Goal: Contribute content: Add original content to the website for others to see

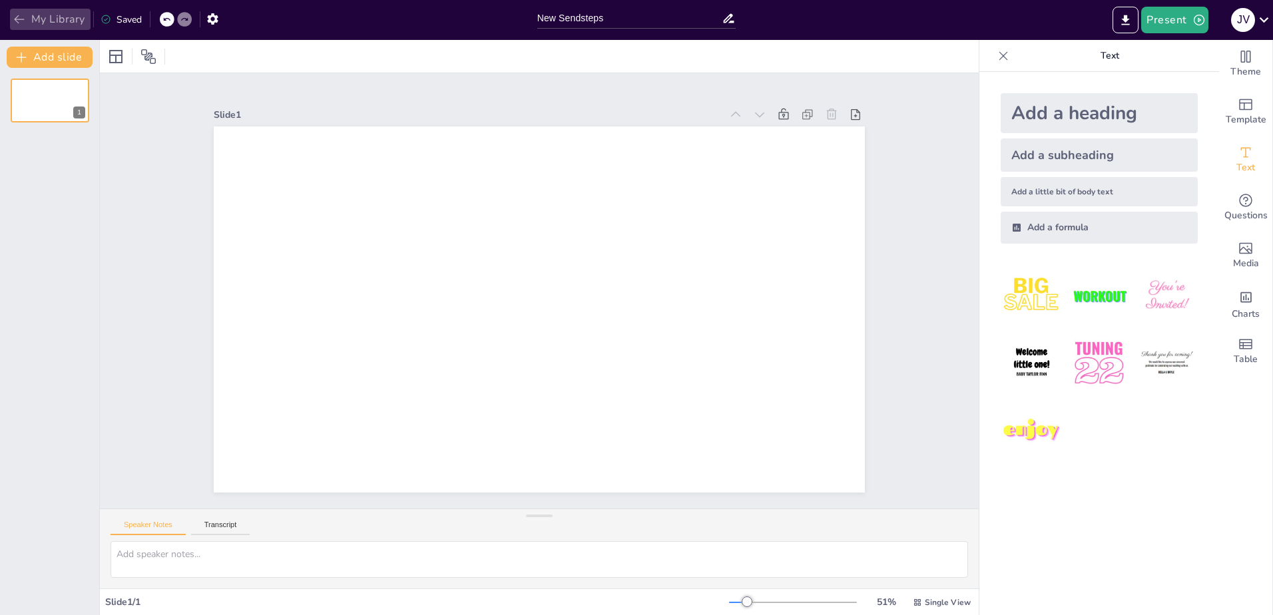
click at [46, 22] on button "My Library" at bounding box center [50, 19] width 81 height 21
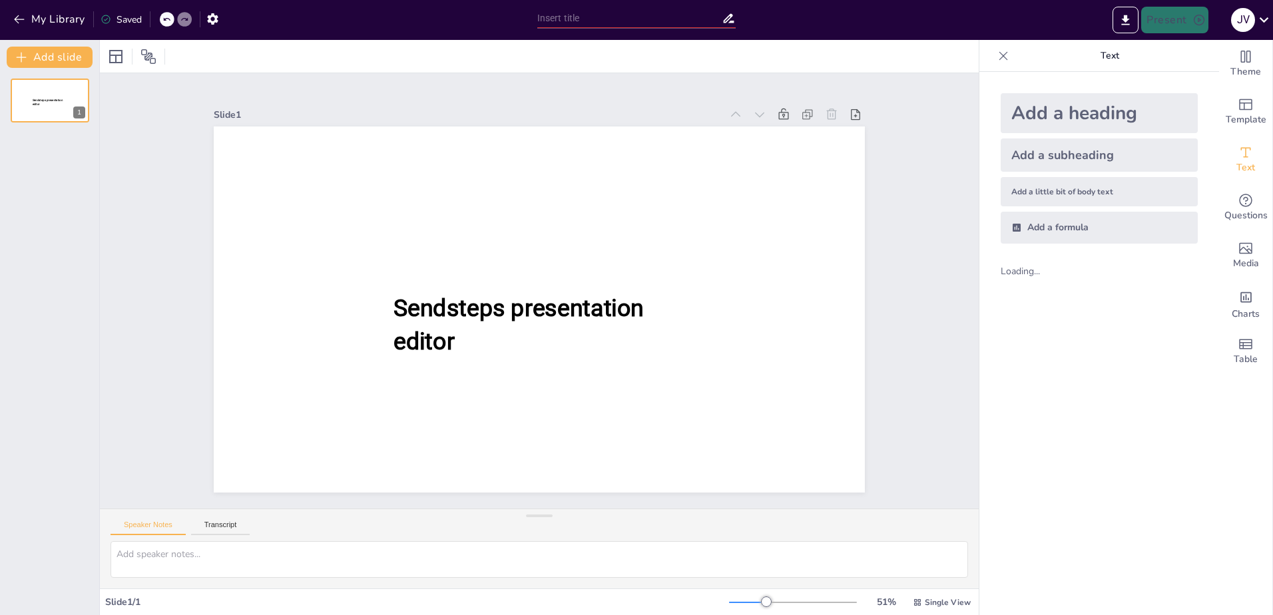
type input "New Sendsteps"
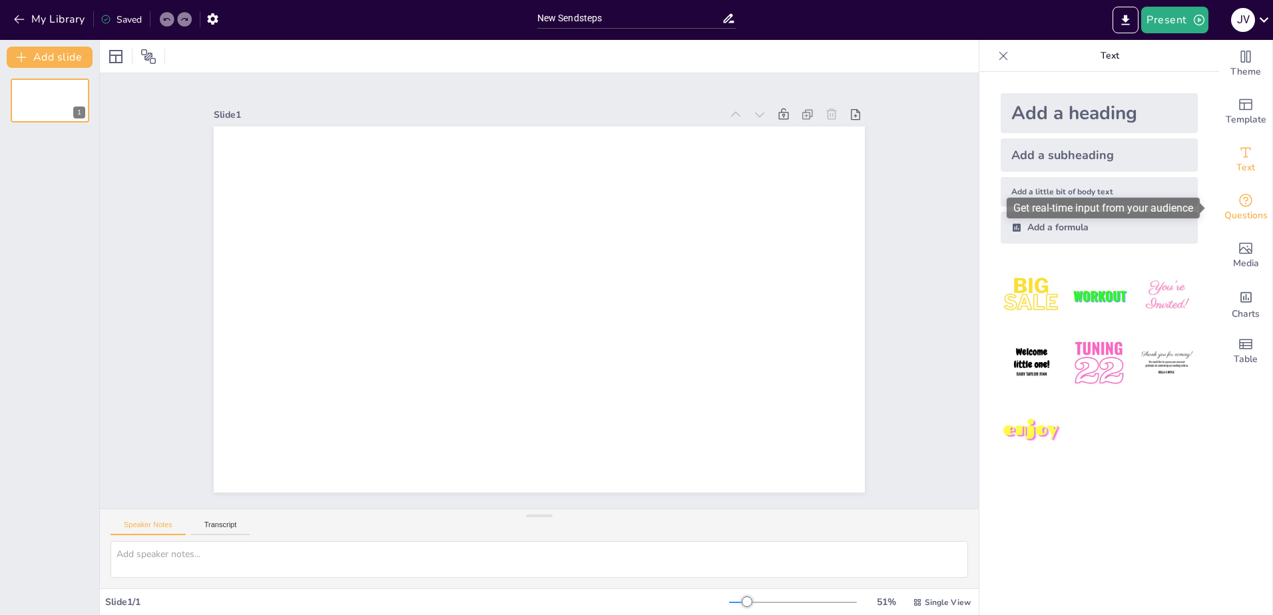
click at [1231, 208] on span "Questions" at bounding box center [1245, 215] width 43 height 15
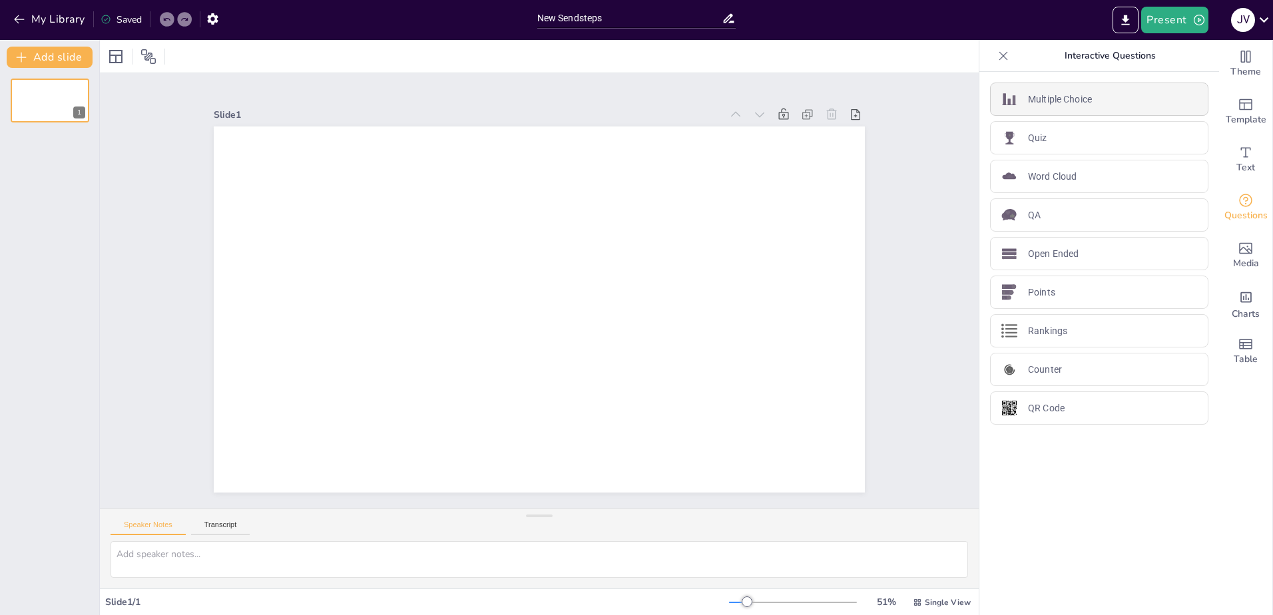
click at [1043, 99] on p "Multiple Choice" at bounding box center [1060, 100] width 64 height 14
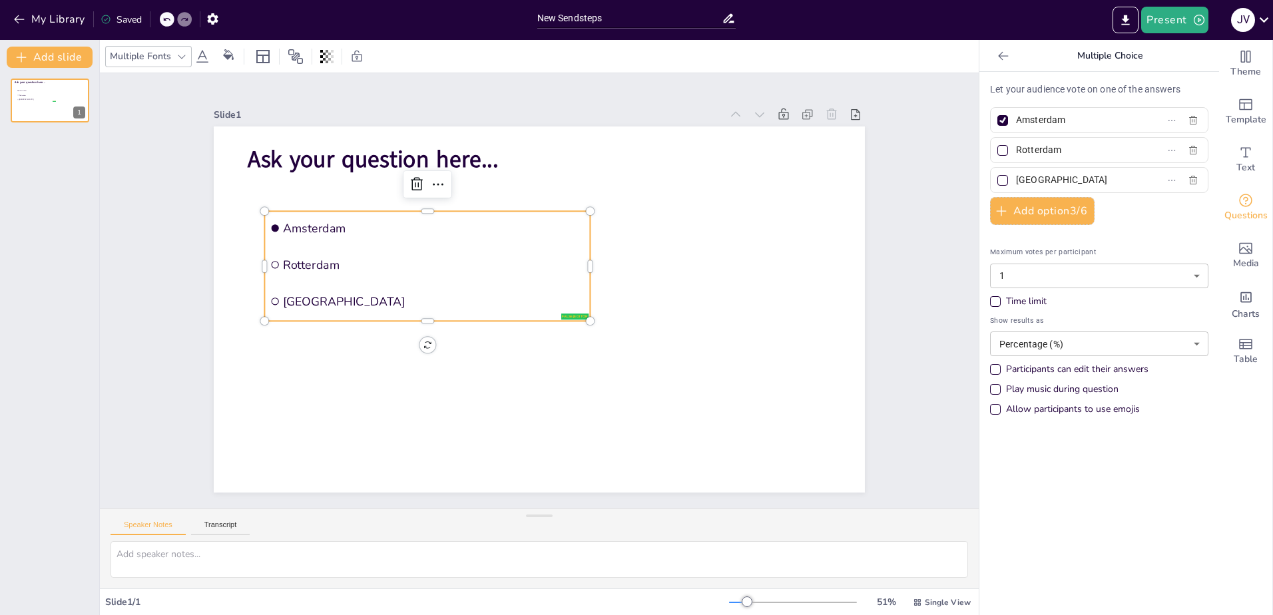
click at [997, 54] on icon at bounding box center [1003, 55] width 13 height 13
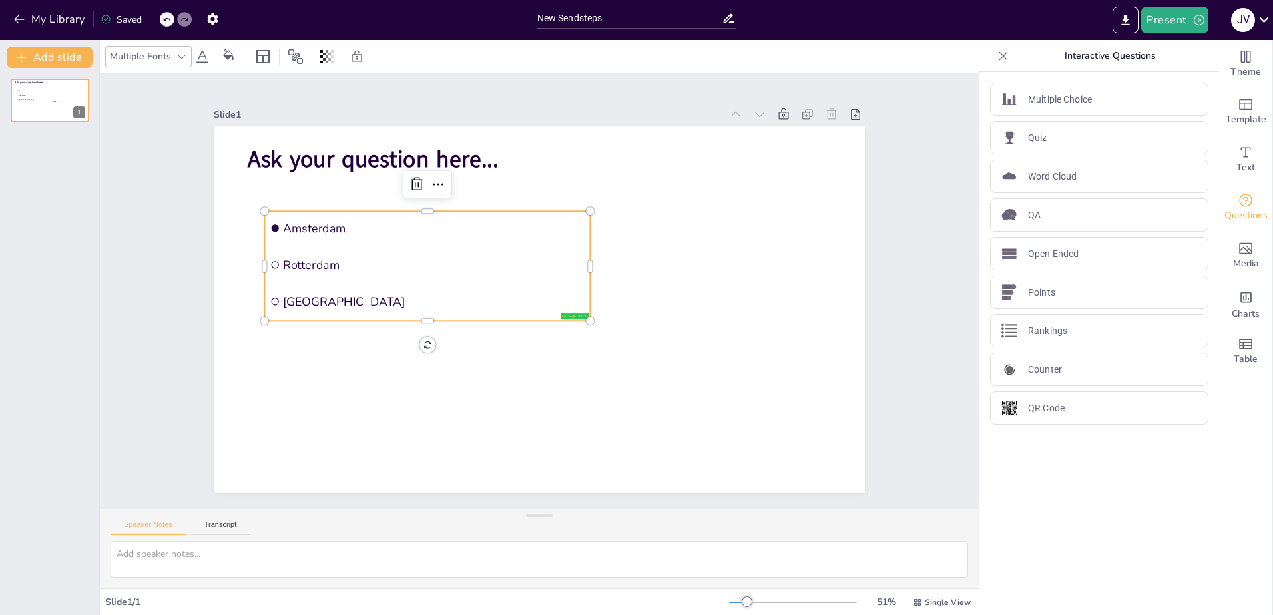
click at [162, 16] on div at bounding box center [167, 19] width 15 height 15
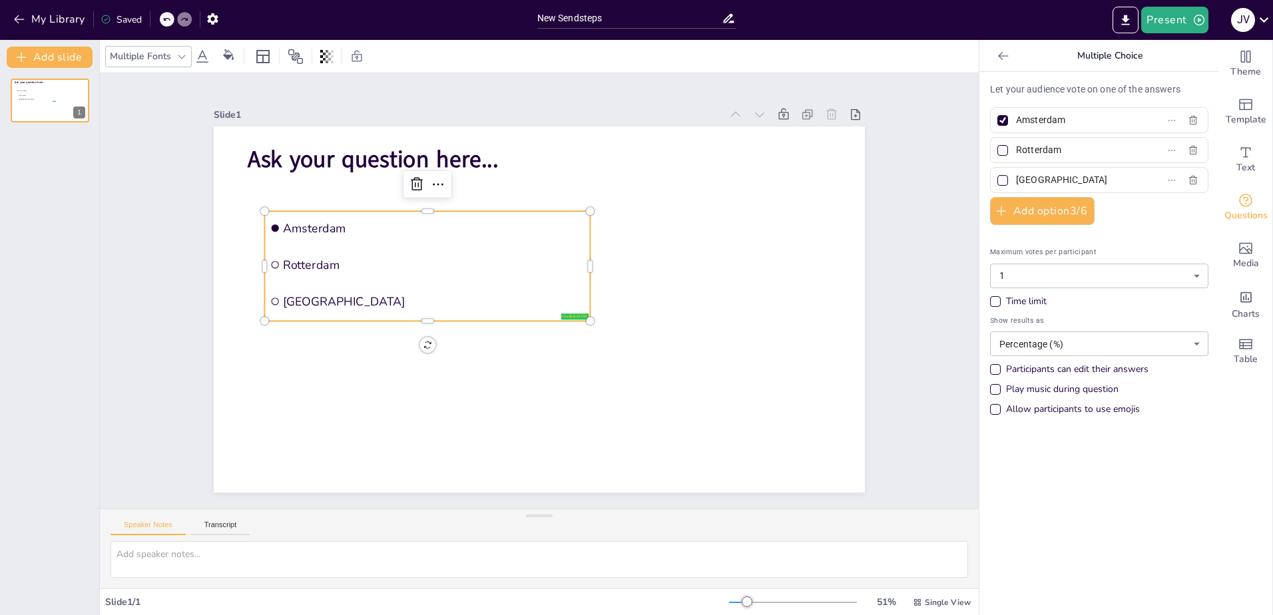
click at [168, 19] on icon at bounding box center [166, 19] width 7 height 3
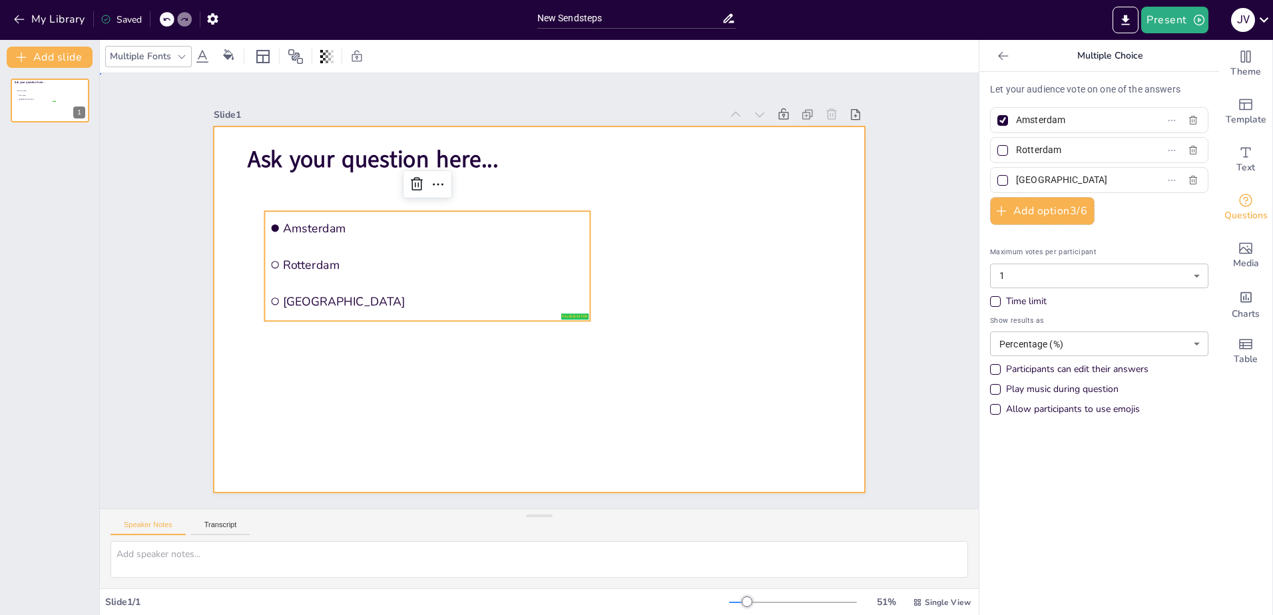
click at [623, 321] on div at bounding box center [539, 310] width 651 height 366
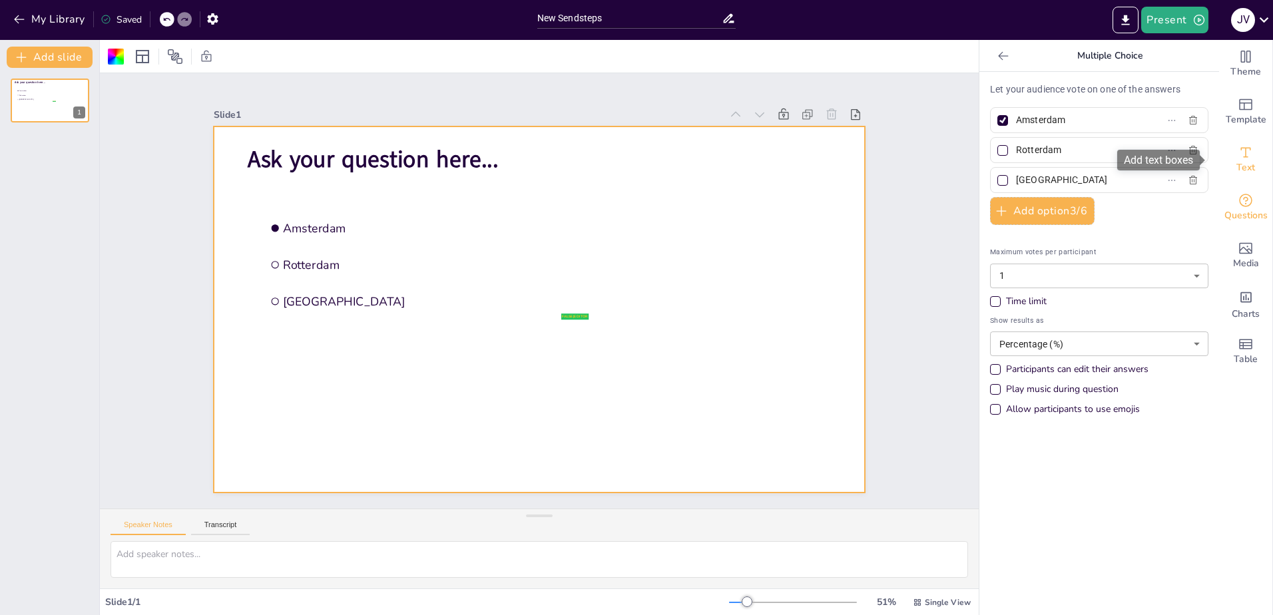
click at [1242, 160] on span "Text" at bounding box center [1245, 167] width 19 height 15
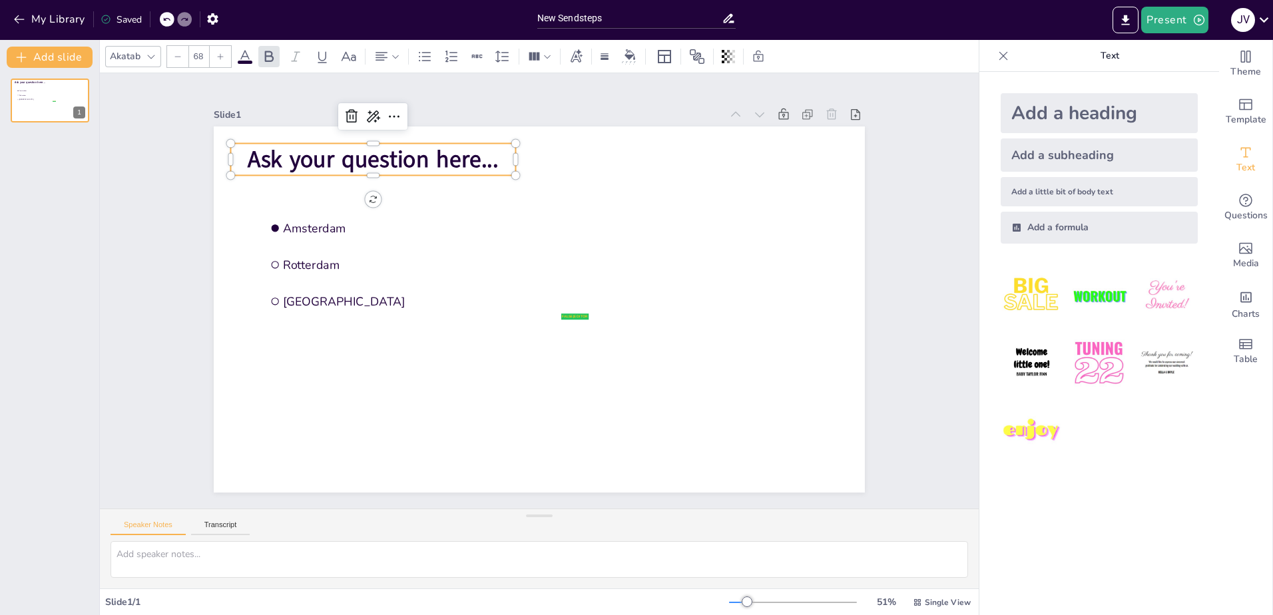
click at [471, 155] on span "Ask your question here..." at bounding box center [373, 159] width 250 height 31
click at [344, 111] on icon at bounding box center [352, 117] width 16 height 16
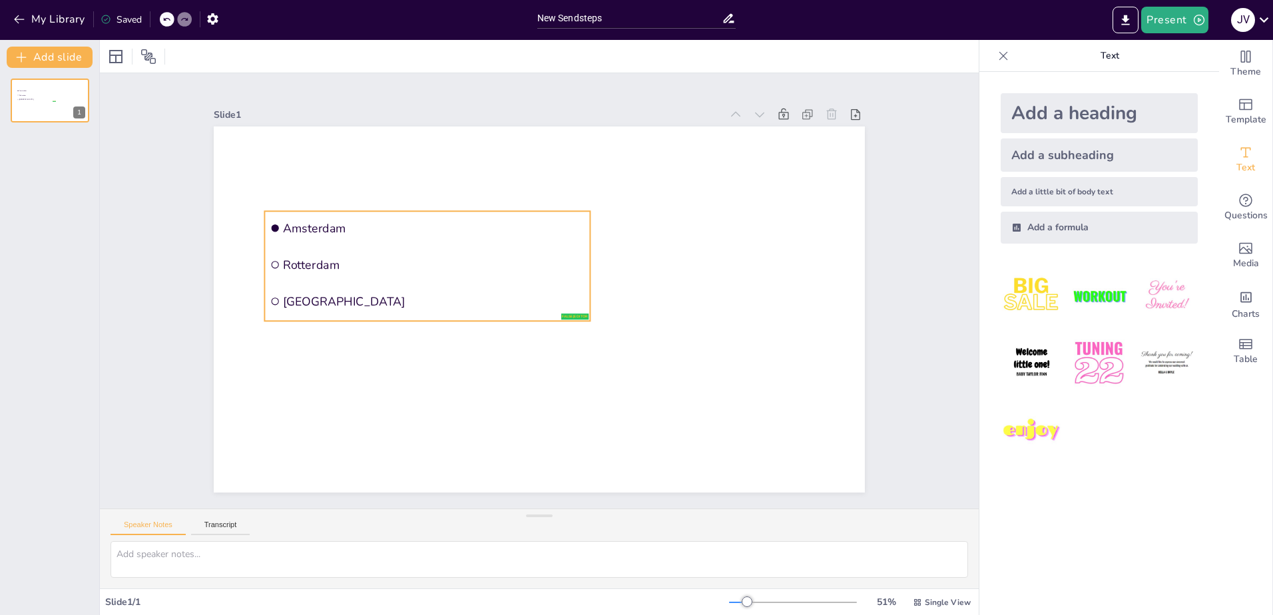
click at [312, 257] on span "Rotterdam" at bounding box center [434, 265] width 302 height 16
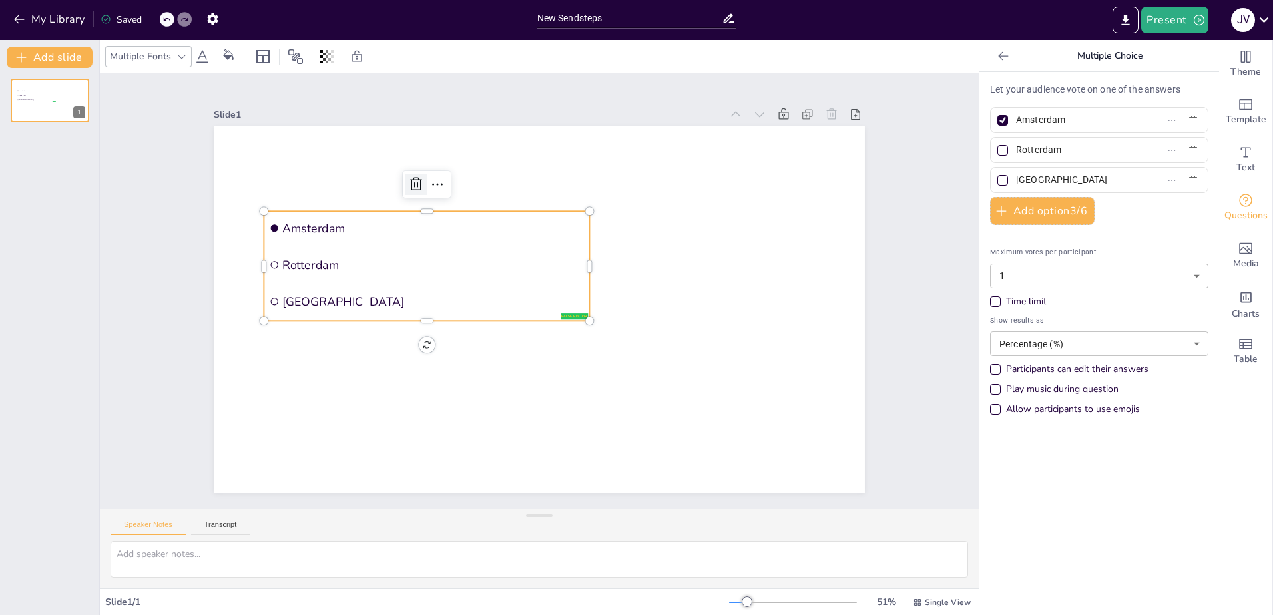
click at [408, 182] on icon at bounding box center [416, 184] width 16 height 16
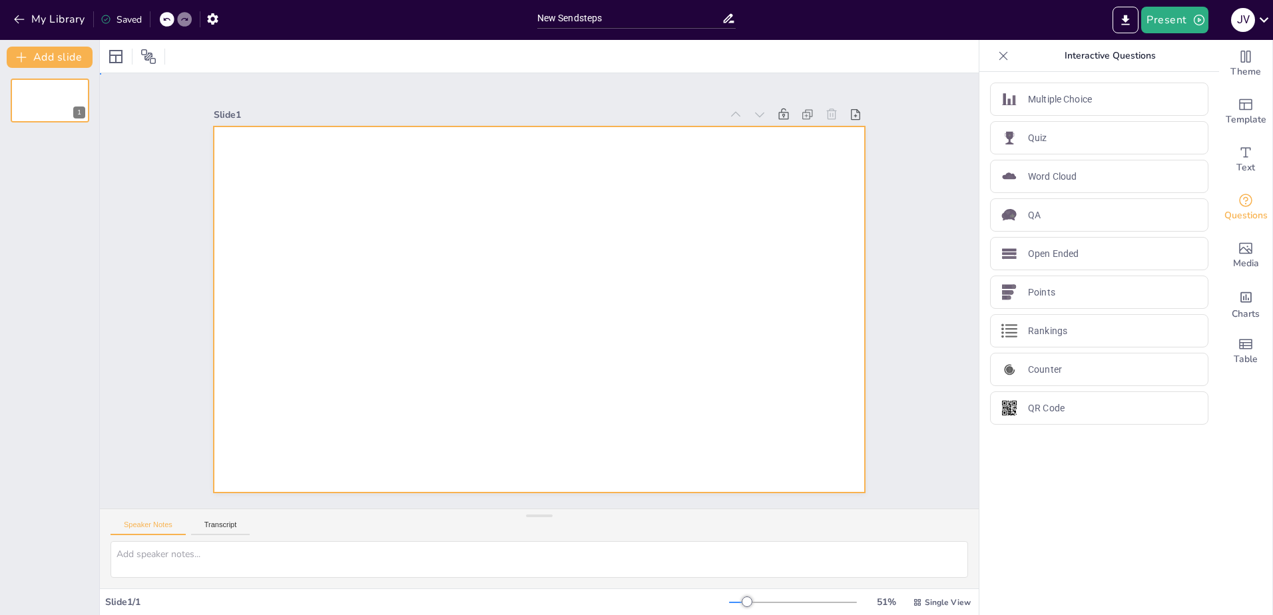
click at [338, 157] on div at bounding box center [539, 310] width 651 height 366
click at [1242, 107] on icon "Add ready made slides" at bounding box center [1246, 105] width 16 height 16
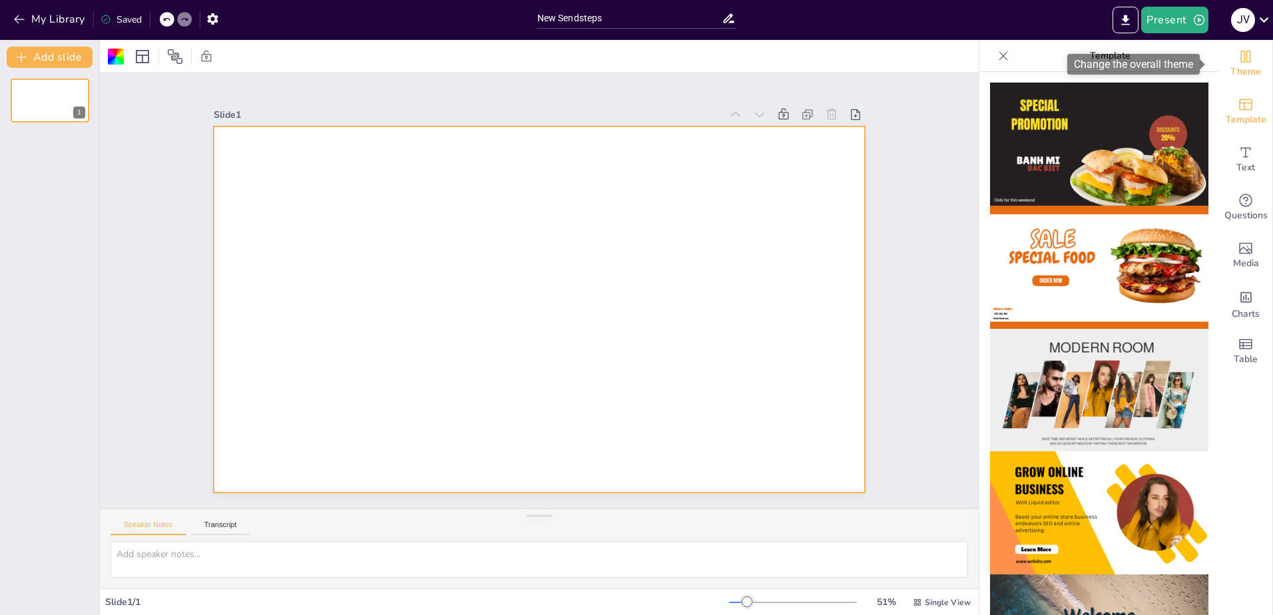
click at [1230, 72] on span "Theme" at bounding box center [1245, 72] width 31 height 15
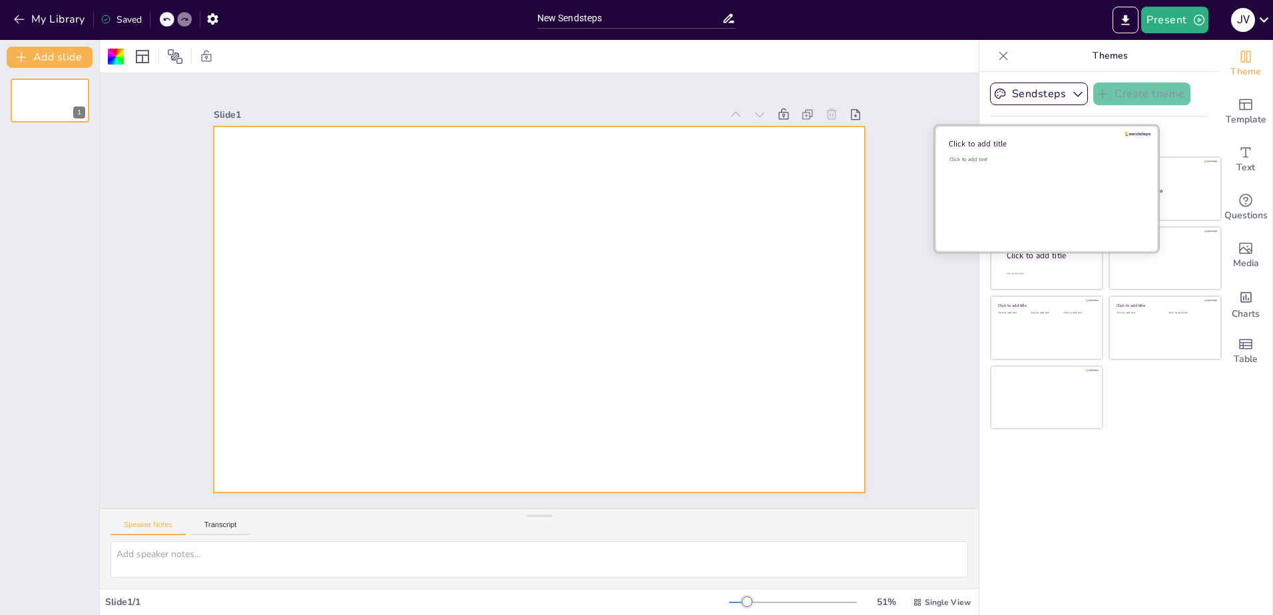
click at [1036, 169] on div "Click to add text" at bounding box center [1044, 197] width 190 height 83
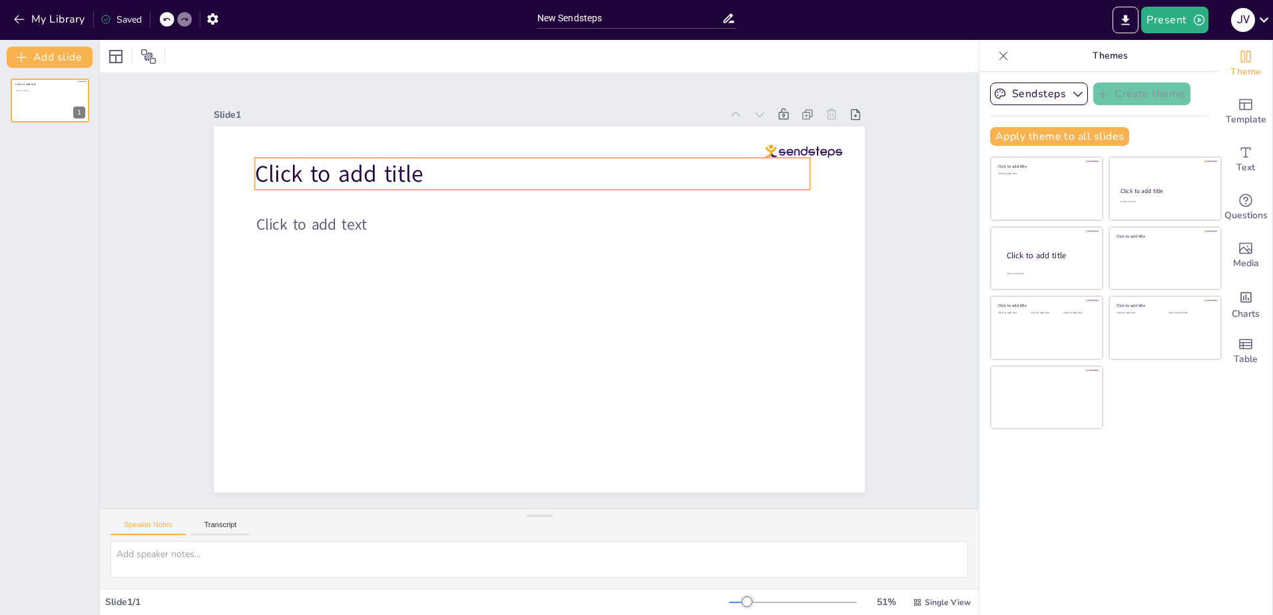
click at [401, 167] on span "Click to add title" at bounding box center [339, 173] width 168 height 31
click at [427, 168] on p "Click to add title" at bounding box center [533, 174] width 555 height 32
click at [389, 171] on span "Click to add title" at bounding box center [340, 173] width 168 height 31
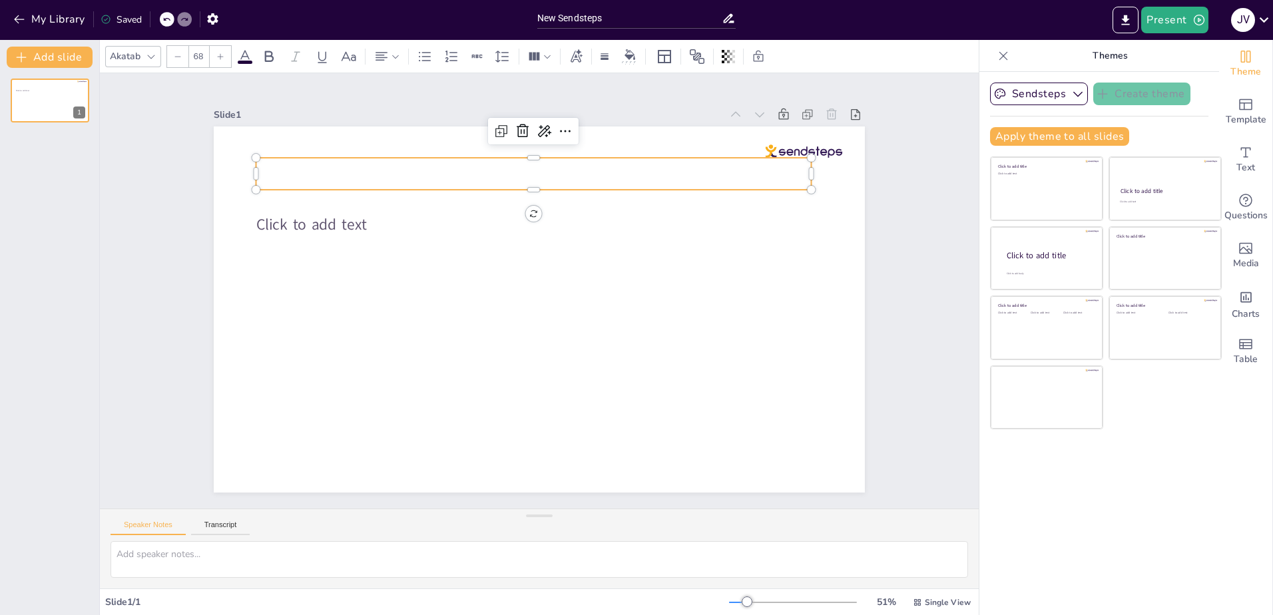
click at [450, 171] on p at bounding box center [533, 174] width 555 height 32
click at [1234, 69] on span "Theme" at bounding box center [1245, 72] width 31 height 15
click at [1251, 115] on span "Template" at bounding box center [1246, 120] width 41 height 15
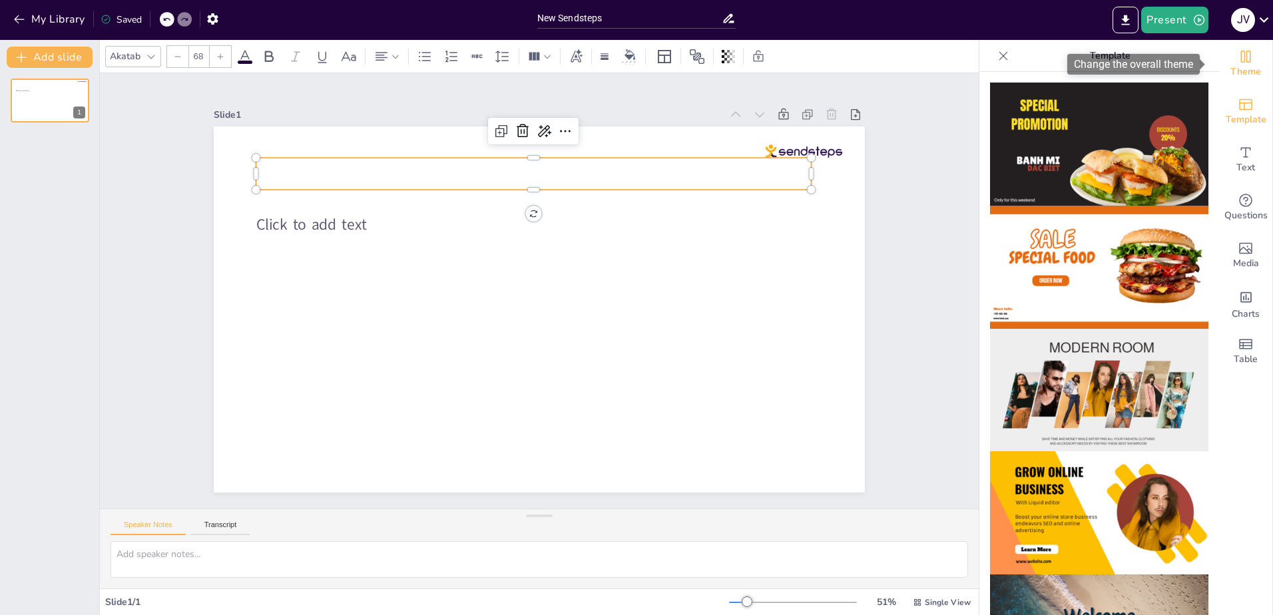
click at [1244, 61] on div "Theme" at bounding box center [1245, 64] width 53 height 48
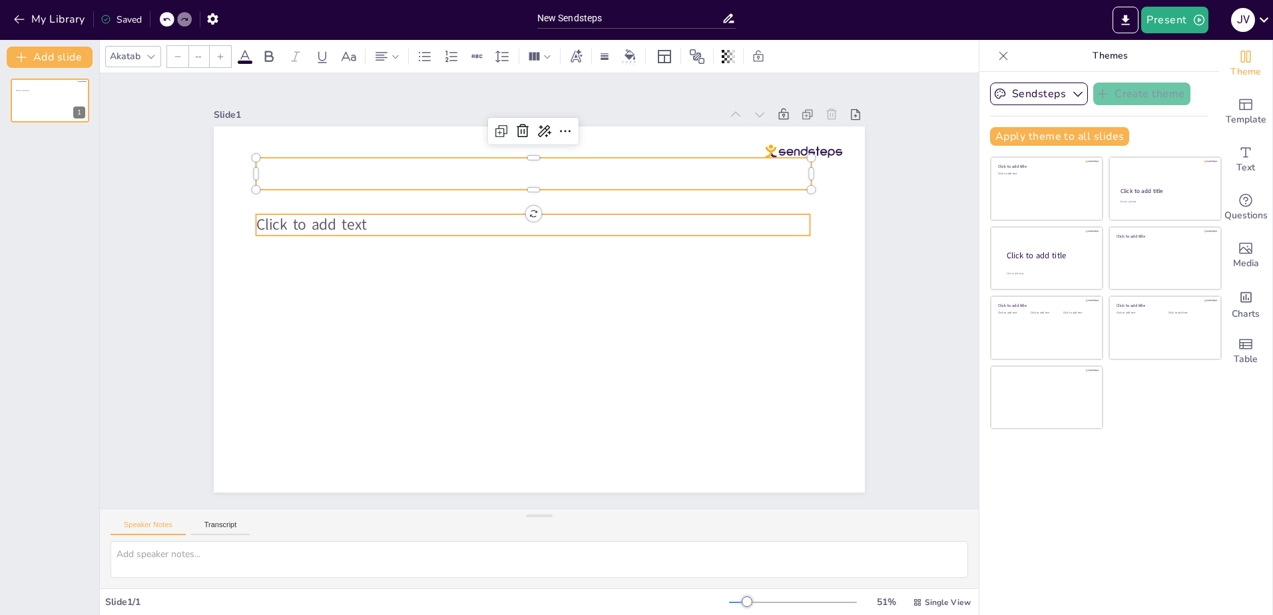
type input "45"
click at [469, 218] on p "Click to add text" at bounding box center [533, 224] width 554 height 21
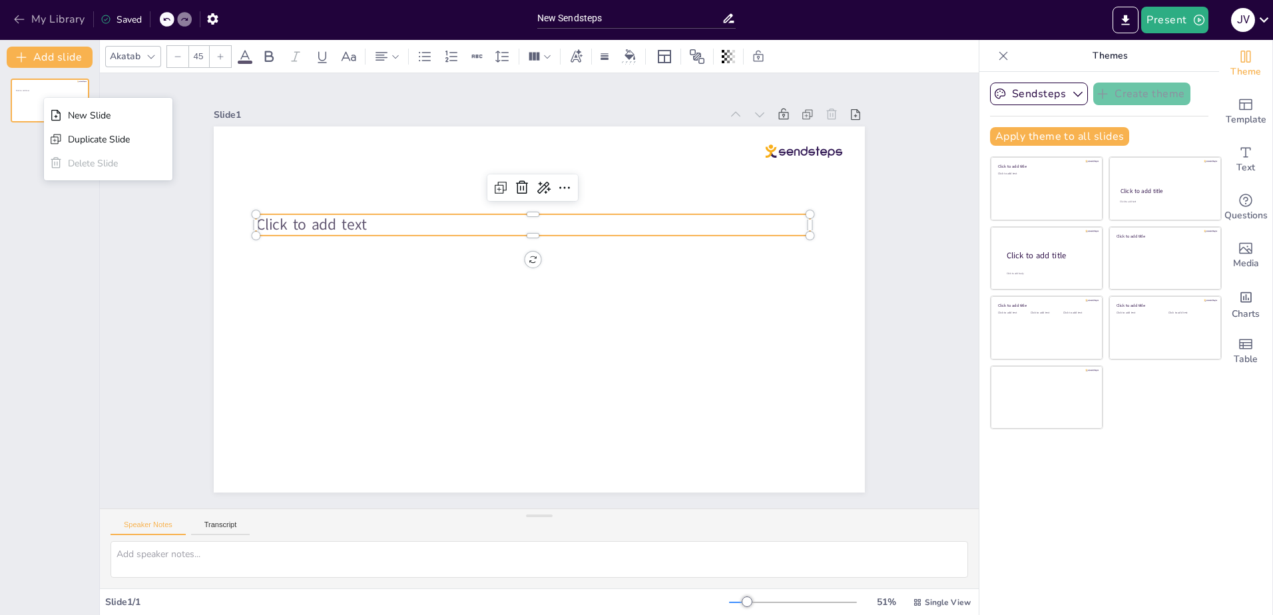
click at [64, 17] on button "My Library" at bounding box center [50, 19] width 81 height 21
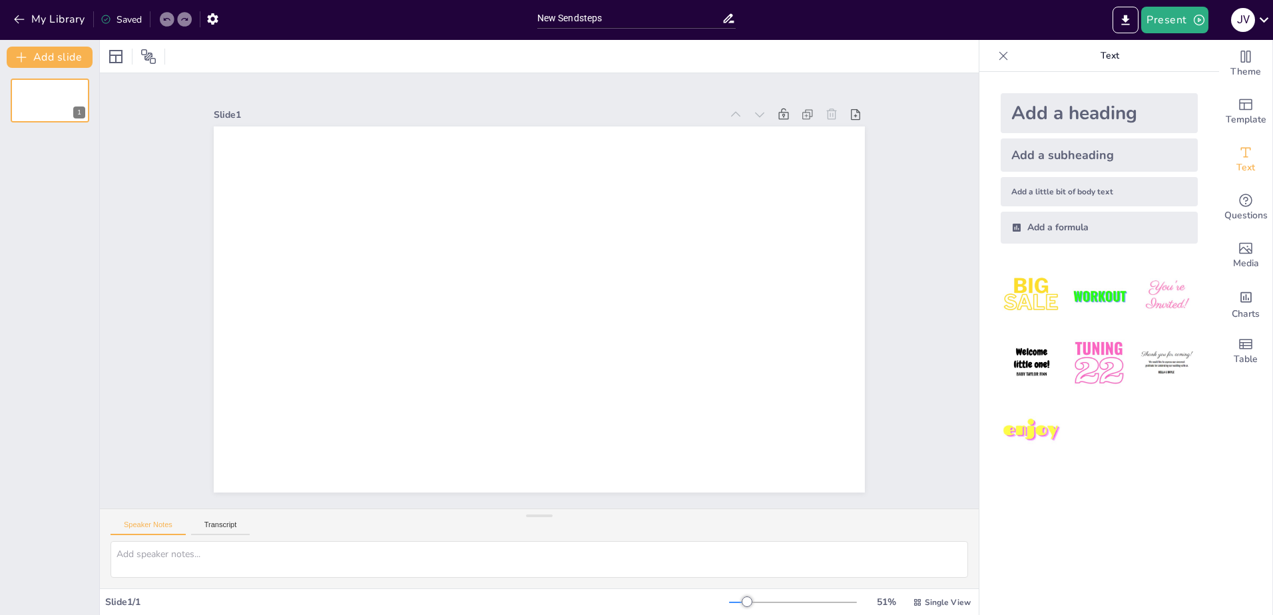
click at [1071, 109] on div "Add a heading" at bounding box center [1099, 113] width 197 height 40
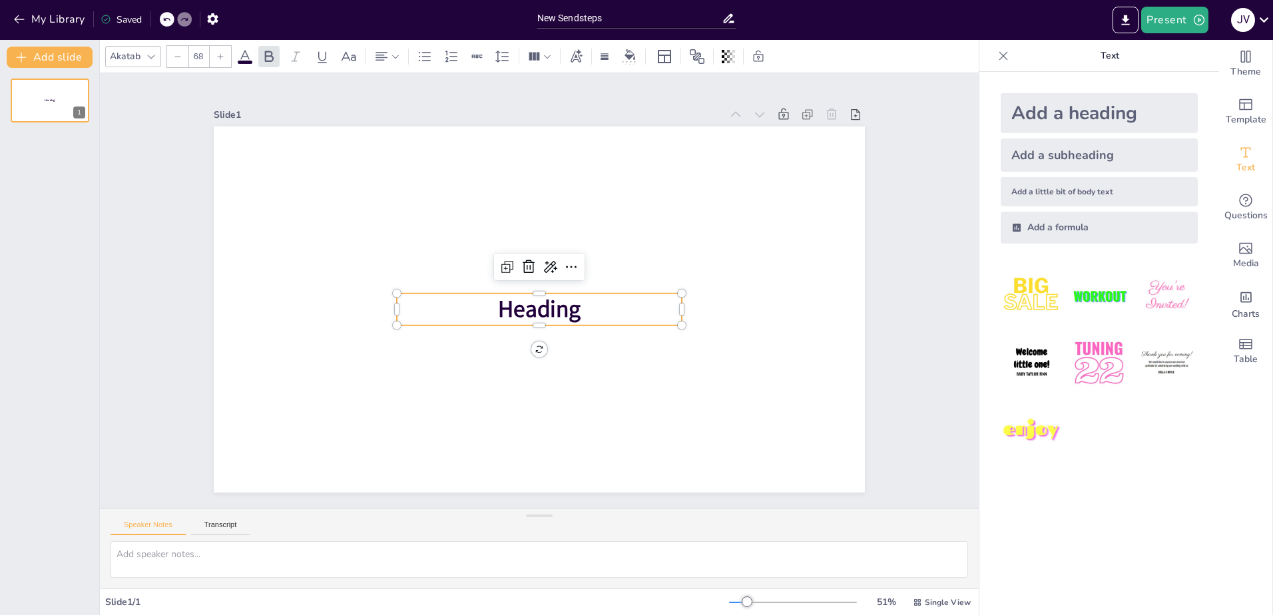
click at [558, 305] on span "Heading" at bounding box center [539, 309] width 83 height 31
drag, startPoint x: 671, startPoint y: 302, endPoint x: 768, endPoint y: 308, distance: 96.7
click at [774, 307] on div at bounding box center [779, 310] width 11 height 32
click at [630, 306] on p "Raboajaj" at bounding box center [588, 310] width 382 height 32
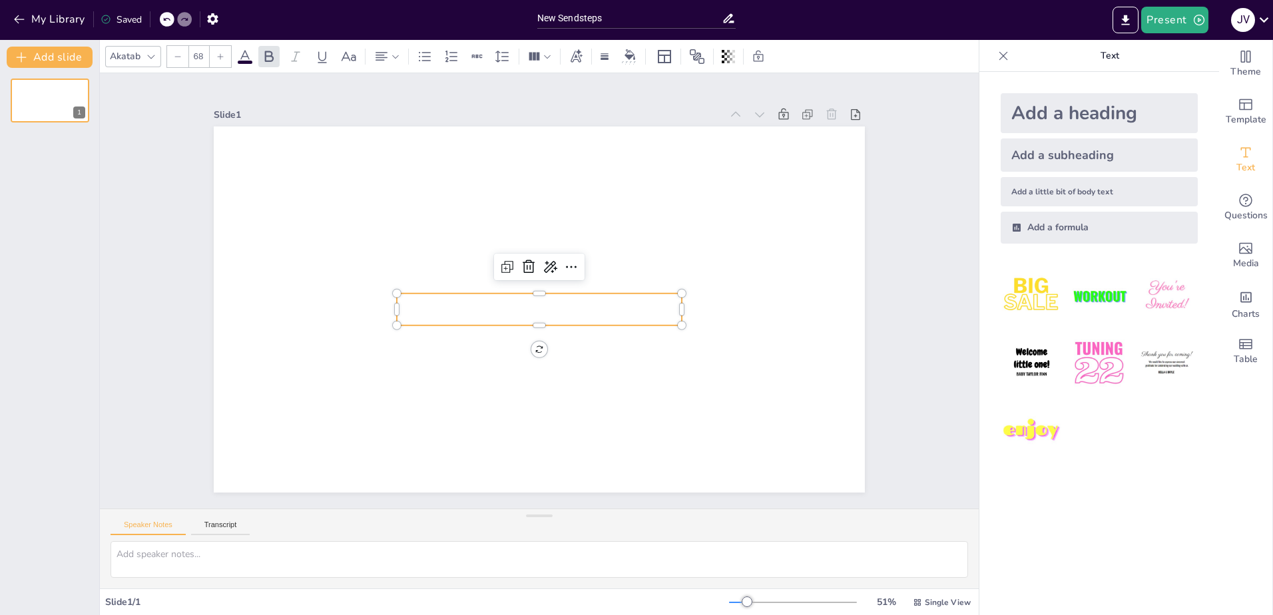
click at [1115, 110] on div "Add a heading" at bounding box center [1099, 113] width 197 height 40
click at [1039, 158] on div "Add a subheading" at bounding box center [1099, 154] width 197 height 33
type input "38"
click at [521, 267] on icon at bounding box center [529, 274] width 16 height 16
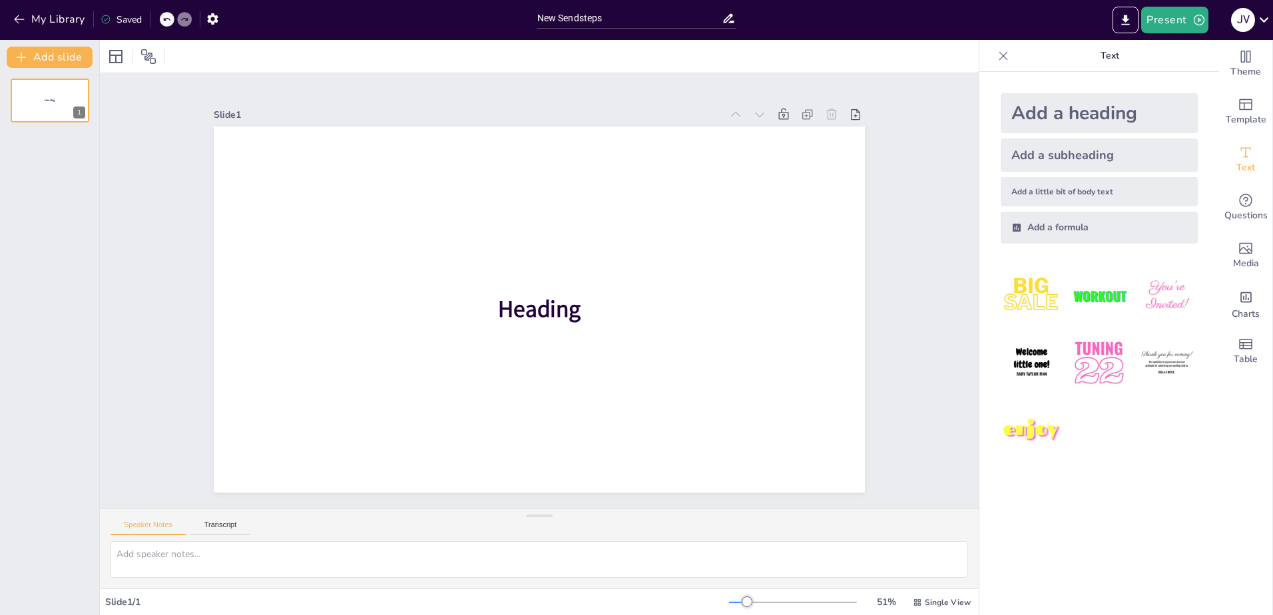
click at [1113, 293] on img at bounding box center [1099, 296] width 62 height 62
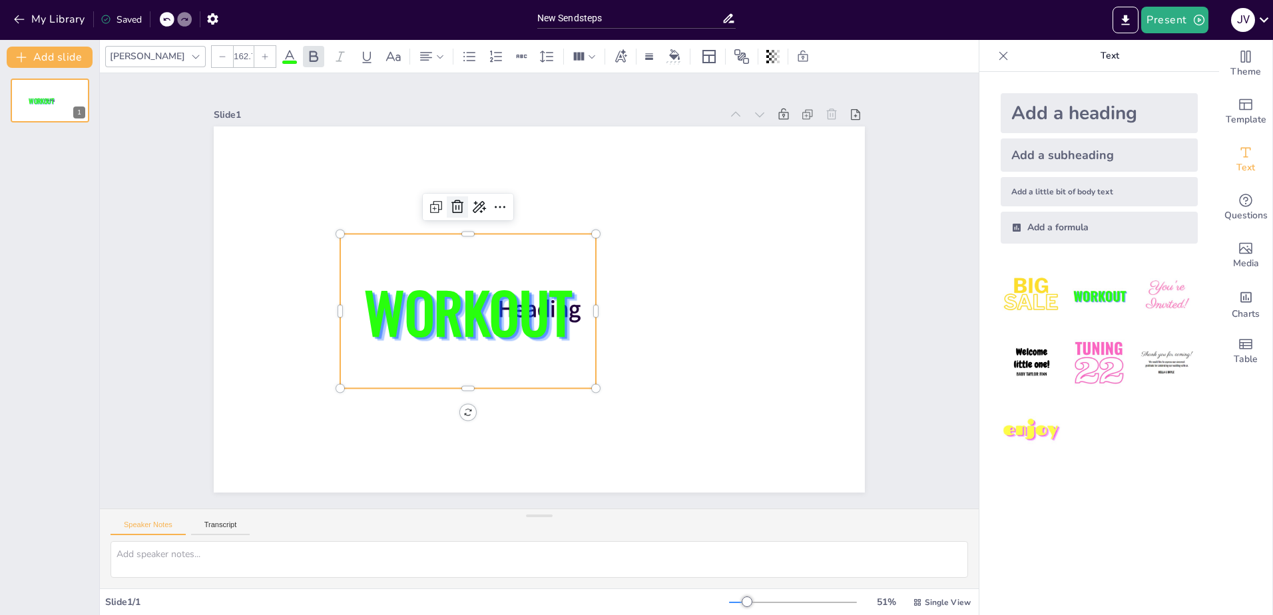
click at [451, 208] on icon at bounding box center [457, 206] width 12 height 13
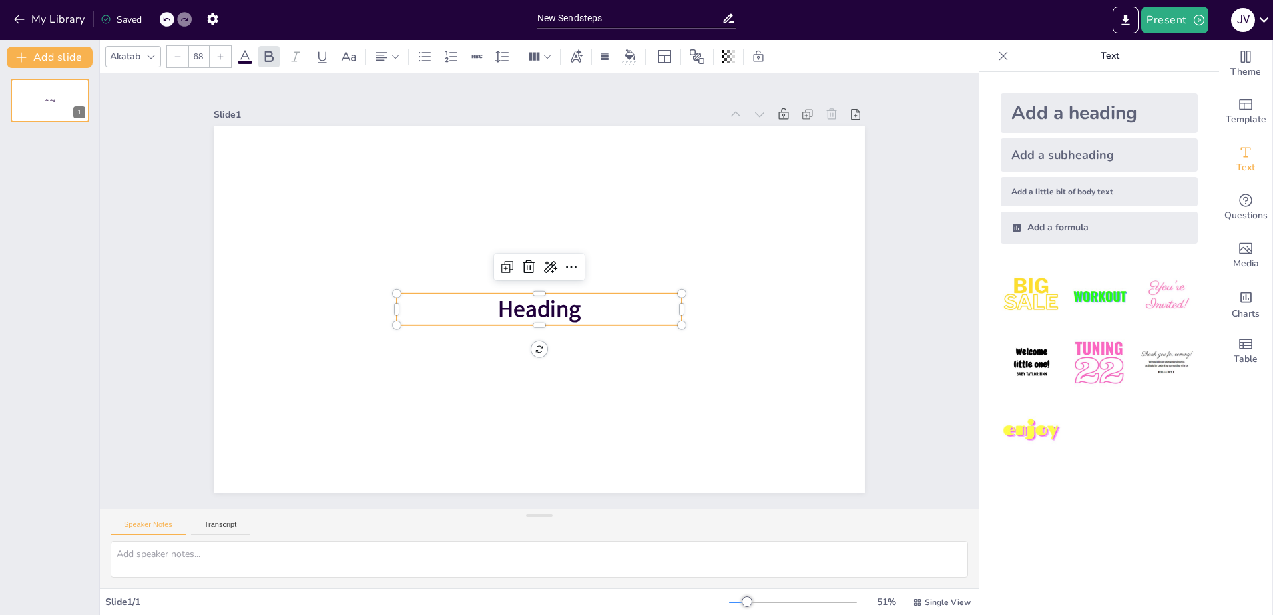
click at [519, 302] on span "Heading" at bounding box center [539, 309] width 83 height 31
click at [582, 302] on p "Heading" at bounding box center [539, 310] width 285 height 32
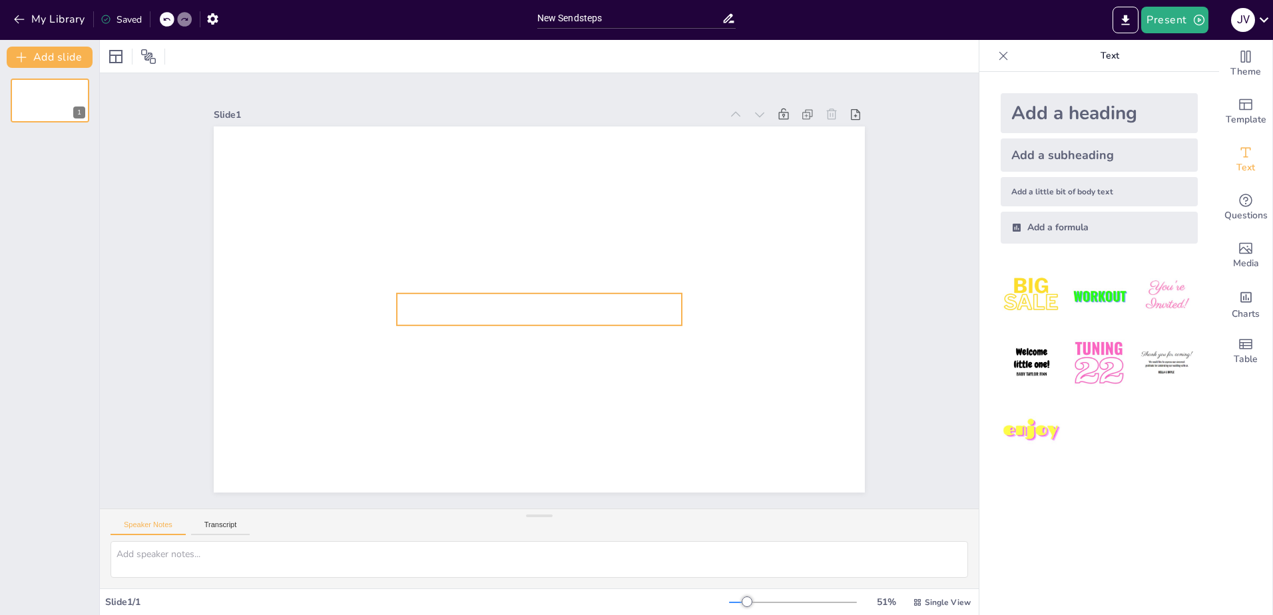
click at [563, 310] on p at bounding box center [539, 310] width 285 height 32
click at [562, 310] on p at bounding box center [539, 310] width 285 height 32
click at [1047, 111] on div "Add a heading" at bounding box center [1099, 113] width 197 height 40
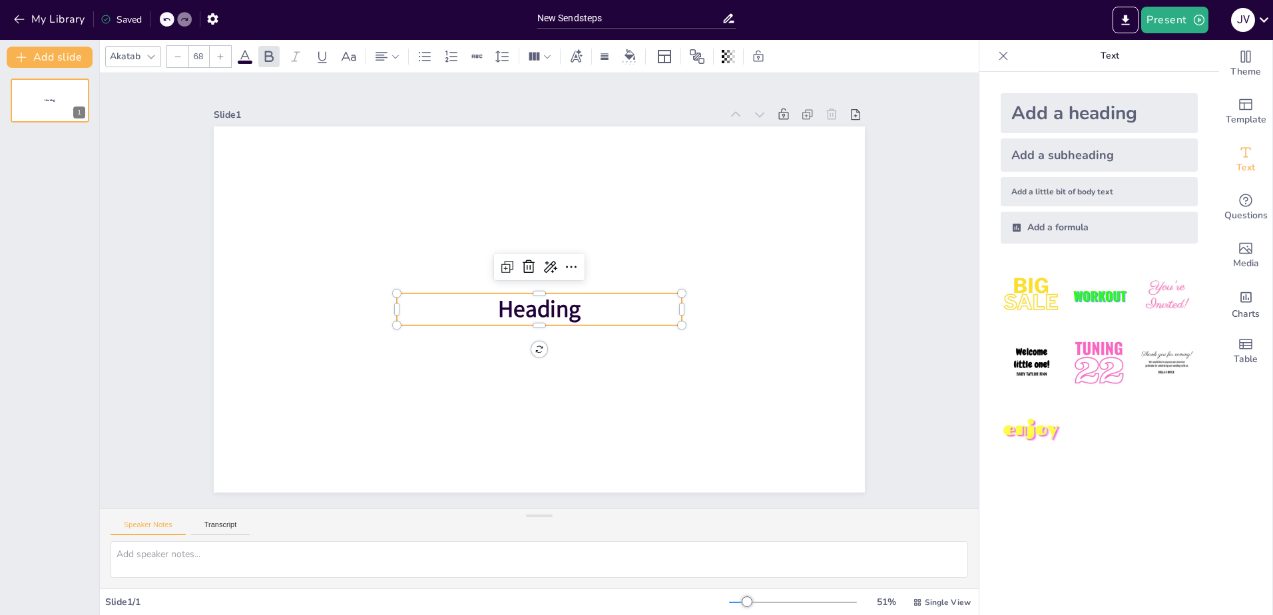
click at [597, 302] on p "Heading" at bounding box center [539, 310] width 285 height 32
click at [572, 304] on p "Heading" at bounding box center [539, 310] width 285 height 32
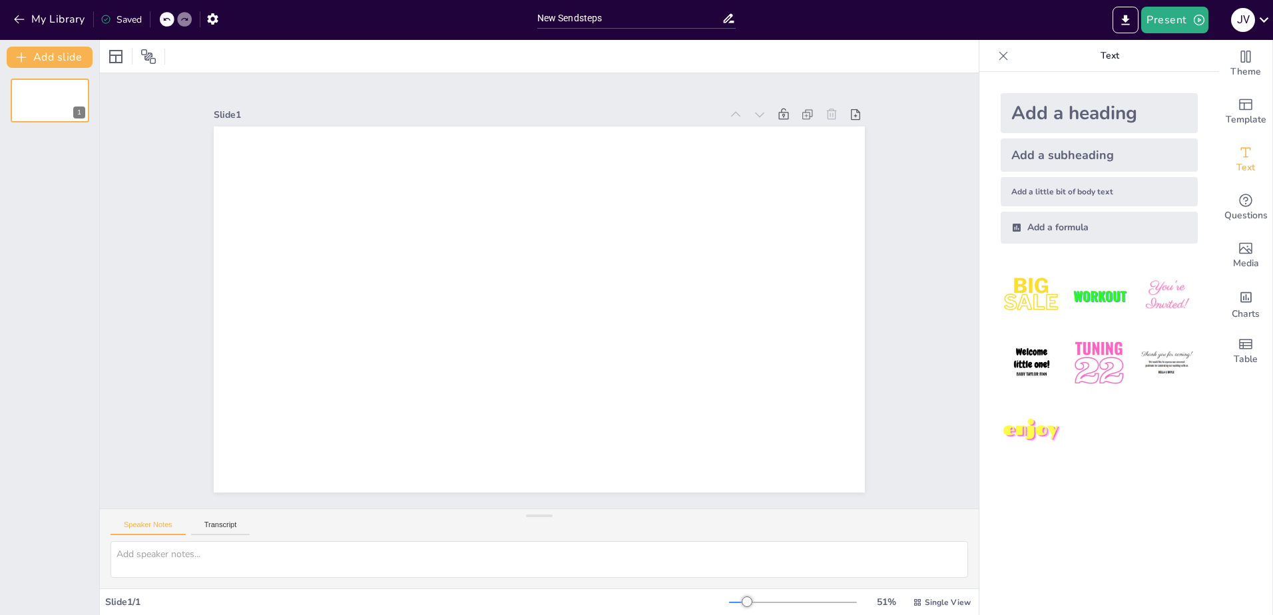
click at [1071, 115] on div "Add a heading" at bounding box center [1099, 113] width 197 height 40
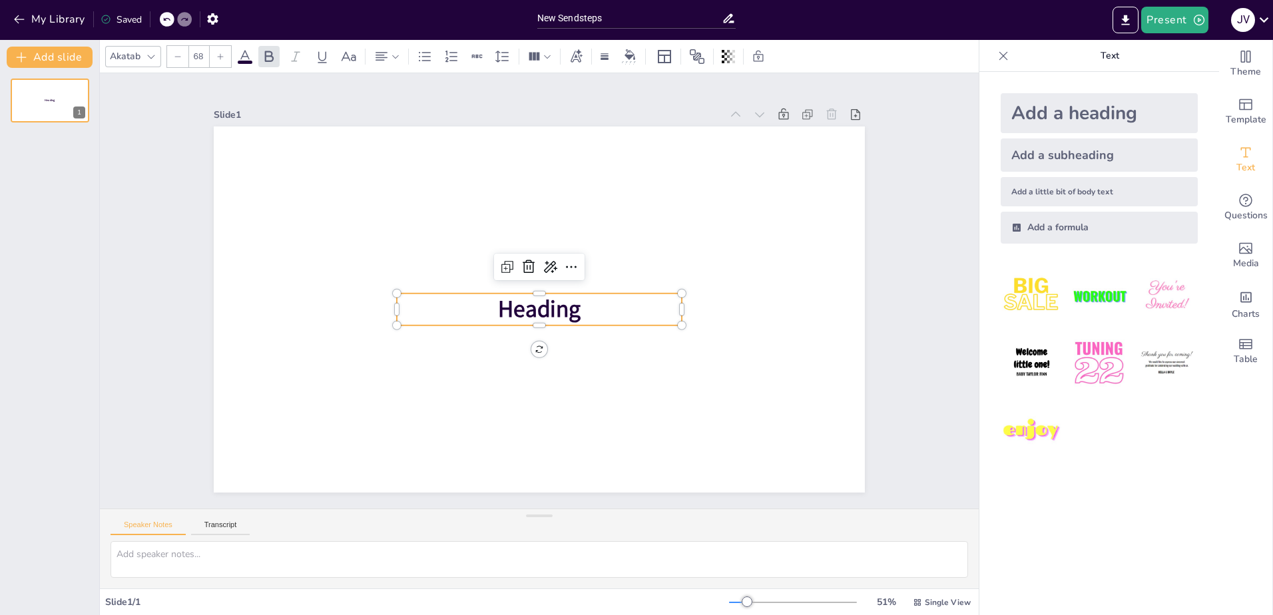
click at [545, 300] on span "Heading" at bounding box center [539, 309] width 83 height 31
click at [545, 304] on span "Heading" at bounding box center [539, 309] width 83 height 31
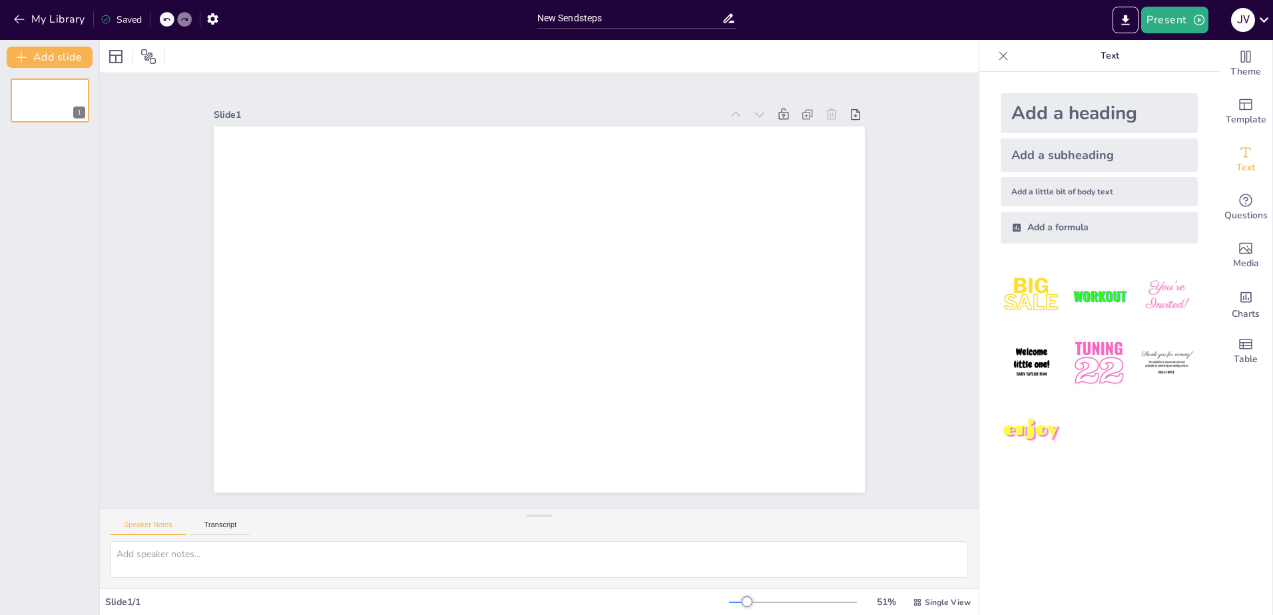
click at [1050, 110] on div "Add a heading" at bounding box center [1099, 113] width 197 height 40
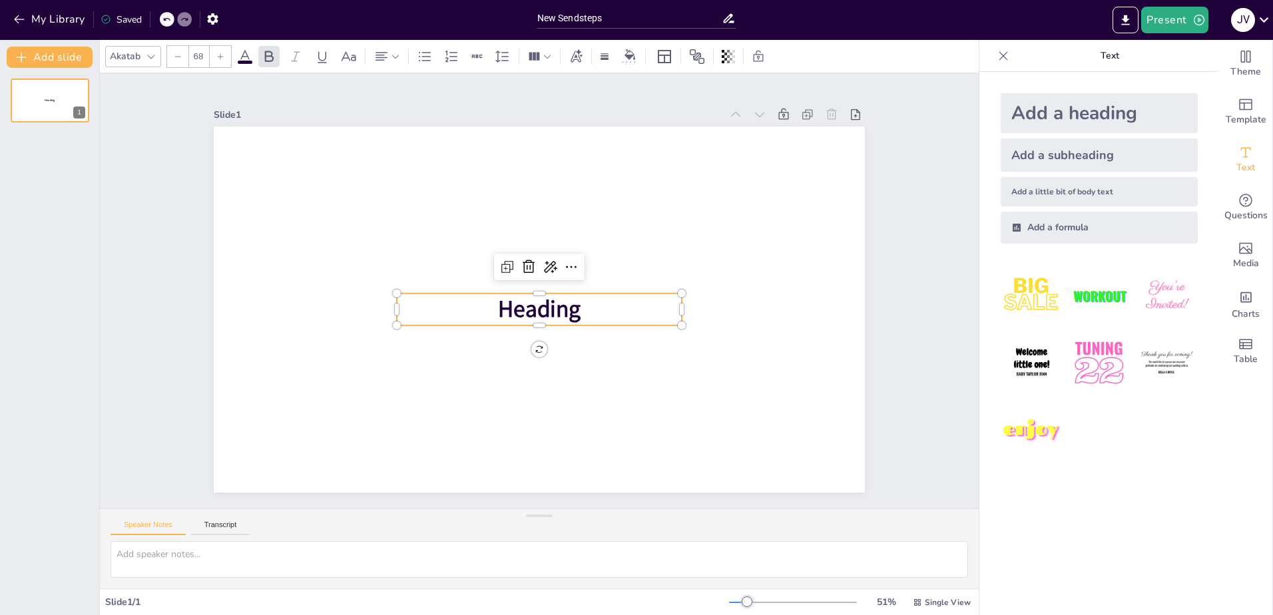
click at [523, 308] on span "Heading" at bounding box center [539, 309] width 83 height 31
click at [565, 307] on span "Heading" at bounding box center [539, 309] width 83 height 31
click at [569, 306] on span "Heading" at bounding box center [539, 309] width 83 height 31
click at [545, 306] on span "Heading" at bounding box center [539, 309] width 83 height 31
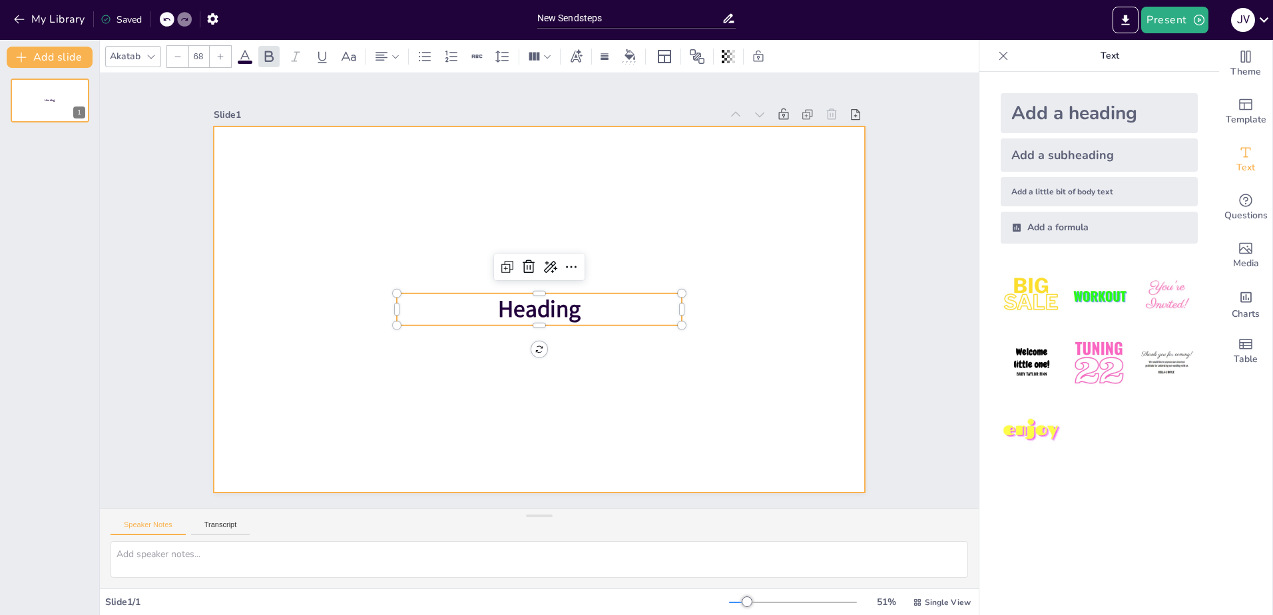
click at [585, 380] on div at bounding box center [539, 310] width 651 height 366
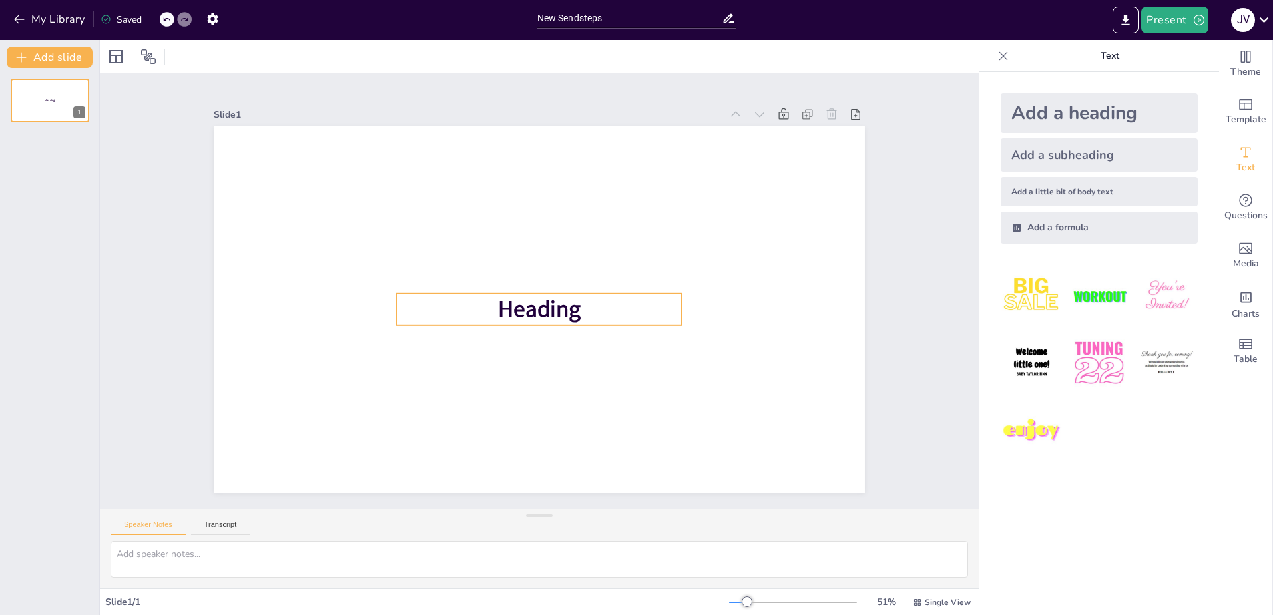
click at [563, 305] on span "Heading" at bounding box center [539, 309] width 83 height 31
click at [573, 306] on p "Heading" at bounding box center [539, 310] width 285 height 32
click at [1061, 162] on div "Add a subheading" at bounding box center [1099, 154] width 197 height 33
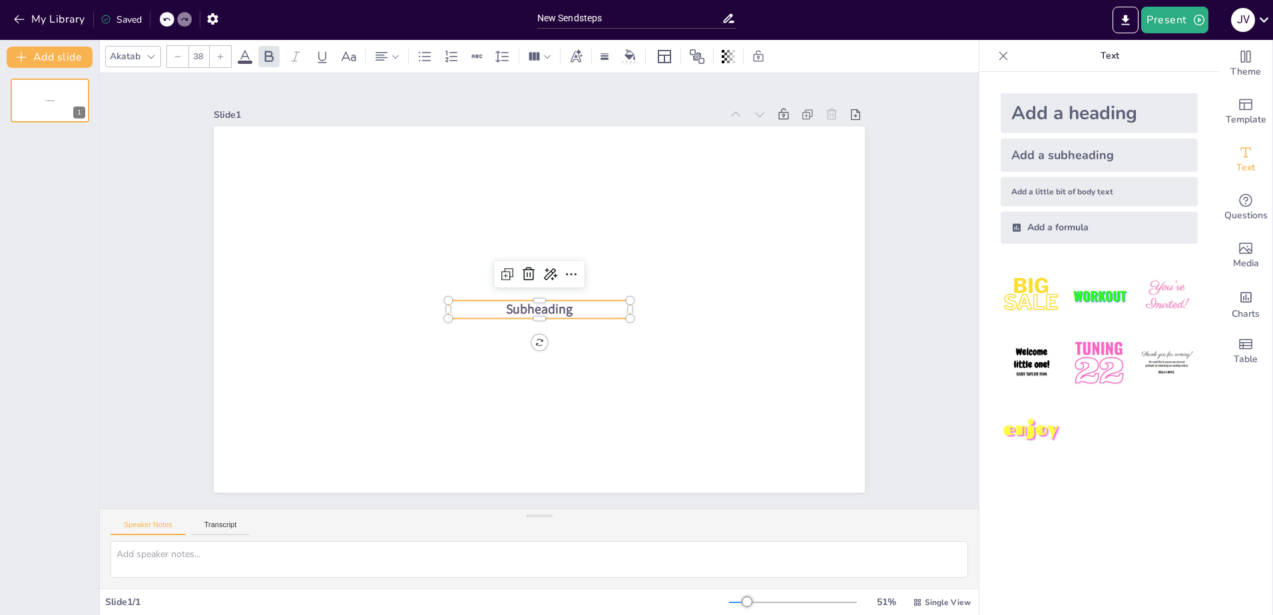
click at [565, 306] on p "Subheading" at bounding box center [540, 309] width 182 height 18
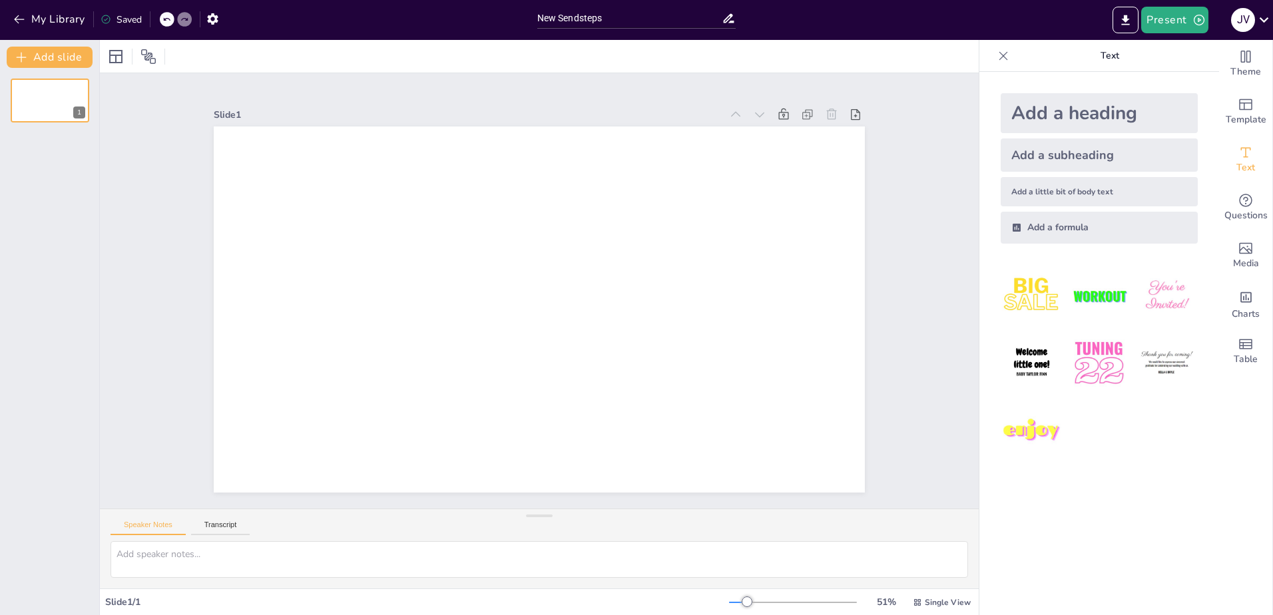
click at [1017, 153] on div "Add a subheading" at bounding box center [1099, 154] width 197 height 33
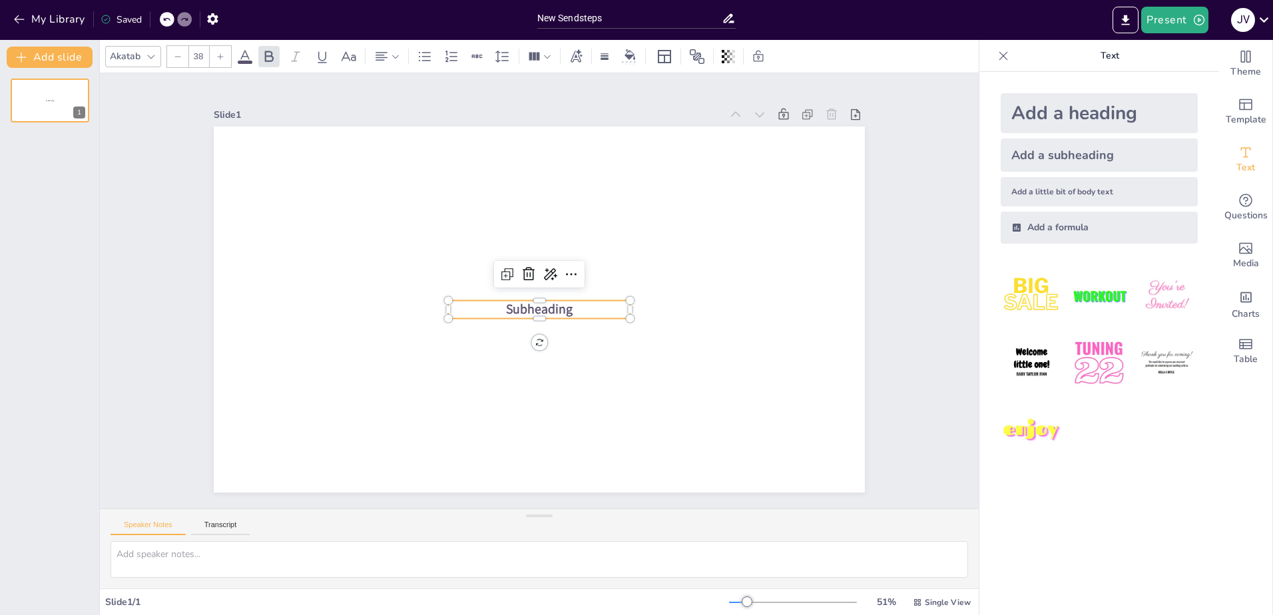
click at [539, 308] on span "Subheading" at bounding box center [539, 308] width 67 height 17
click at [547, 304] on span "Subheading" at bounding box center [539, 308] width 67 height 17
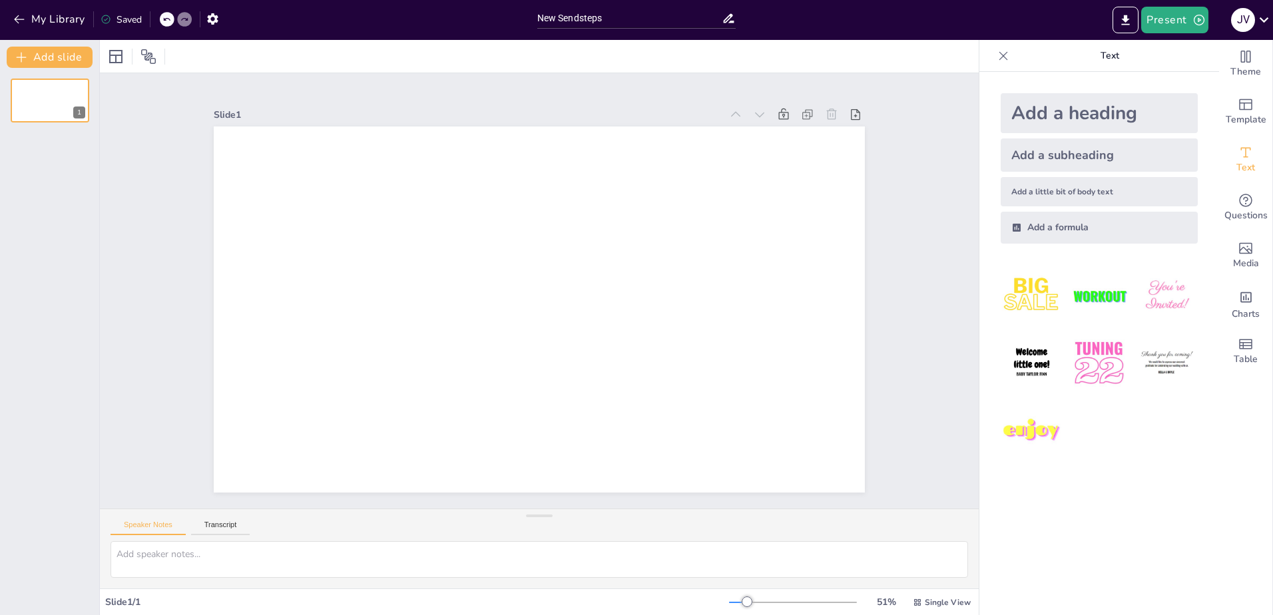
click at [1079, 113] on div "Add a heading" at bounding box center [1099, 113] width 197 height 40
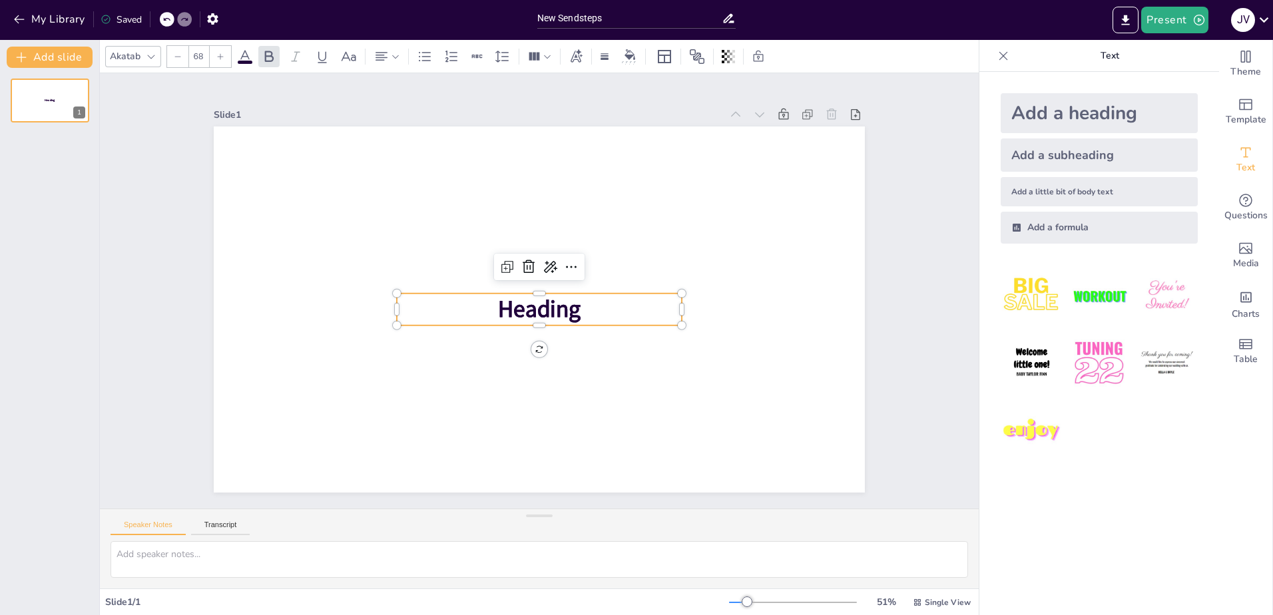
click at [565, 306] on span "Heading" at bounding box center [539, 309] width 83 height 31
click at [550, 306] on span "Heading" at bounding box center [539, 309] width 83 height 31
click at [570, 309] on span "Heading" at bounding box center [539, 309] width 83 height 31
click at [543, 305] on span "Heading" at bounding box center [539, 309] width 83 height 31
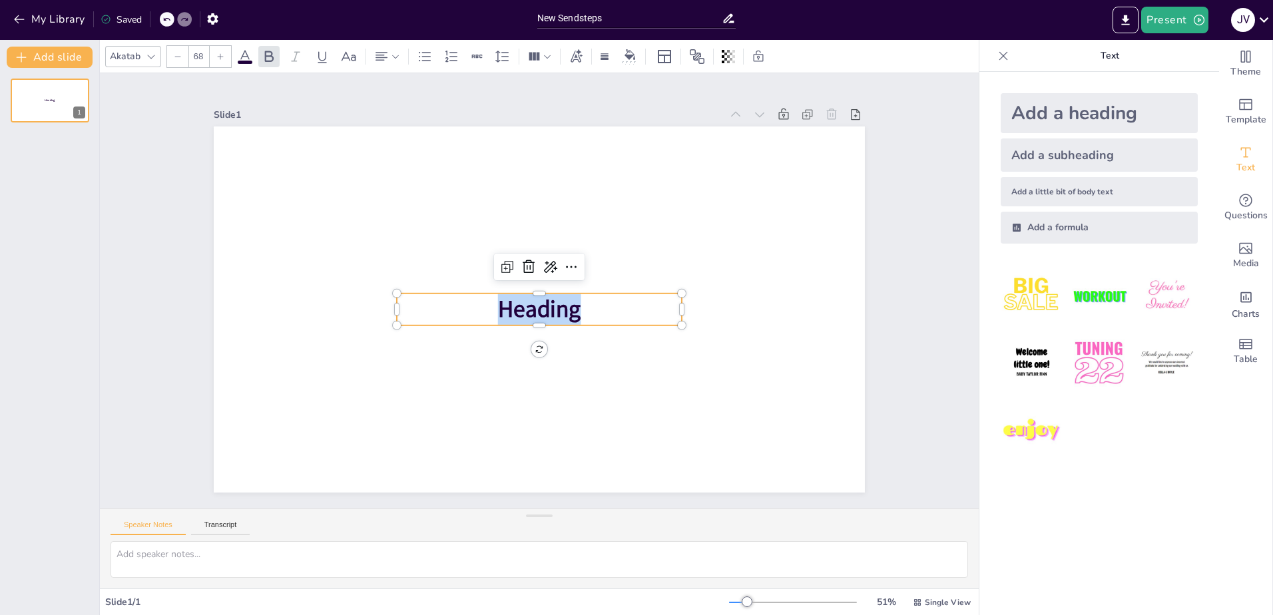
click at [543, 305] on span "Heading" at bounding box center [539, 309] width 83 height 31
click at [553, 305] on span "Heading" at bounding box center [539, 309] width 83 height 31
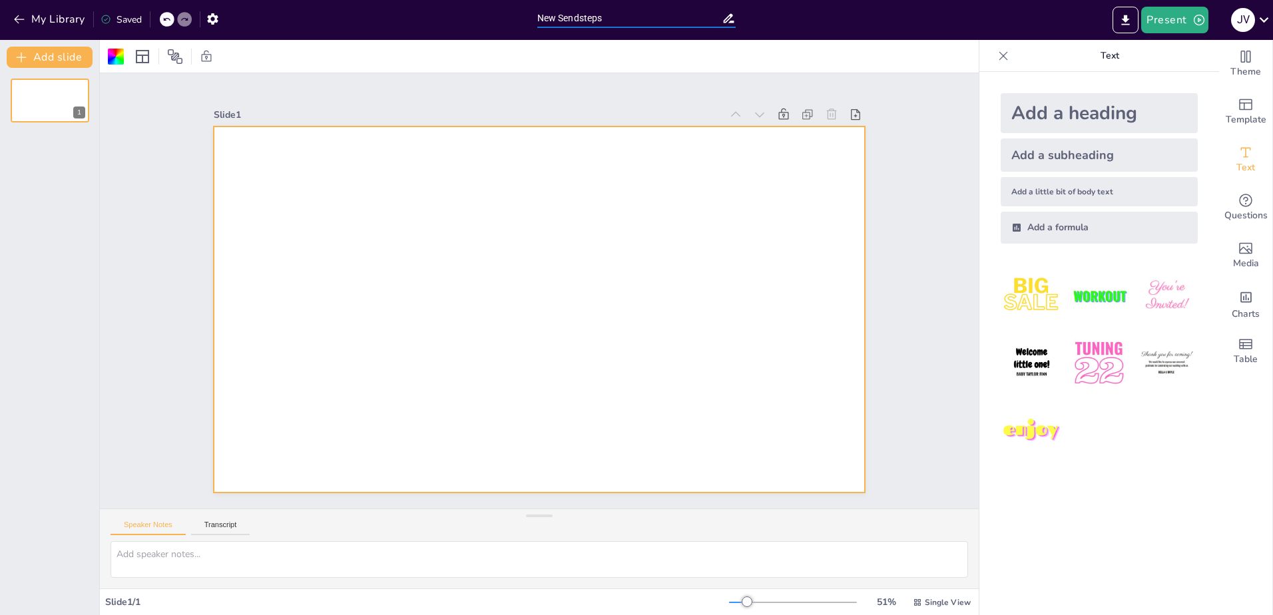
click at [555, 21] on input "New Sendsteps" at bounding box center [629, 18] width 185 height 19
drag, startPoint x: 613, startPoint y: 17, endPoint x: 539, endPoint y: 15, distance: 73.3
click at [539, 15] on input "New Sendsteps" at bounding box center [629, 18] width 185 height 19
click at [562, 15] on input "New Sendsteps" at bounding box center [629, 18] width 185 height 19
click at [728, 19] on icon at bounding box center [729, 18] width 14 height 14
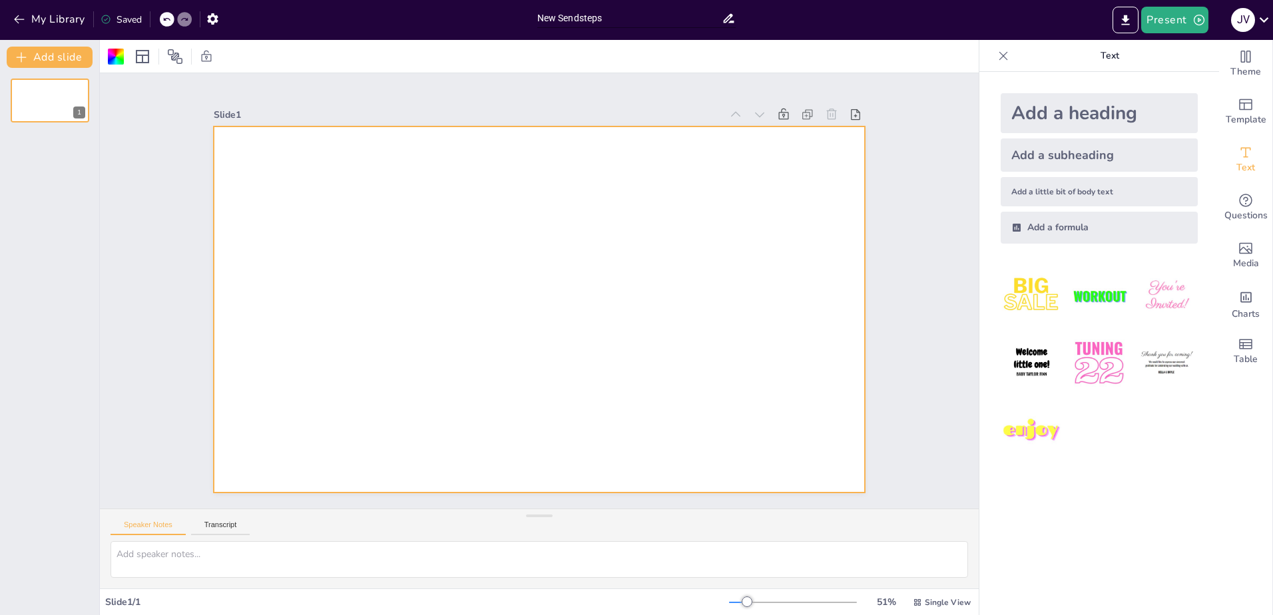
click at [627, 19] on input "New Sendsteps" at bounding box center [629, 18] width 185 height 19
click at [1262, 21] on icon at bounding box center [1264, 20] width 18 height 18
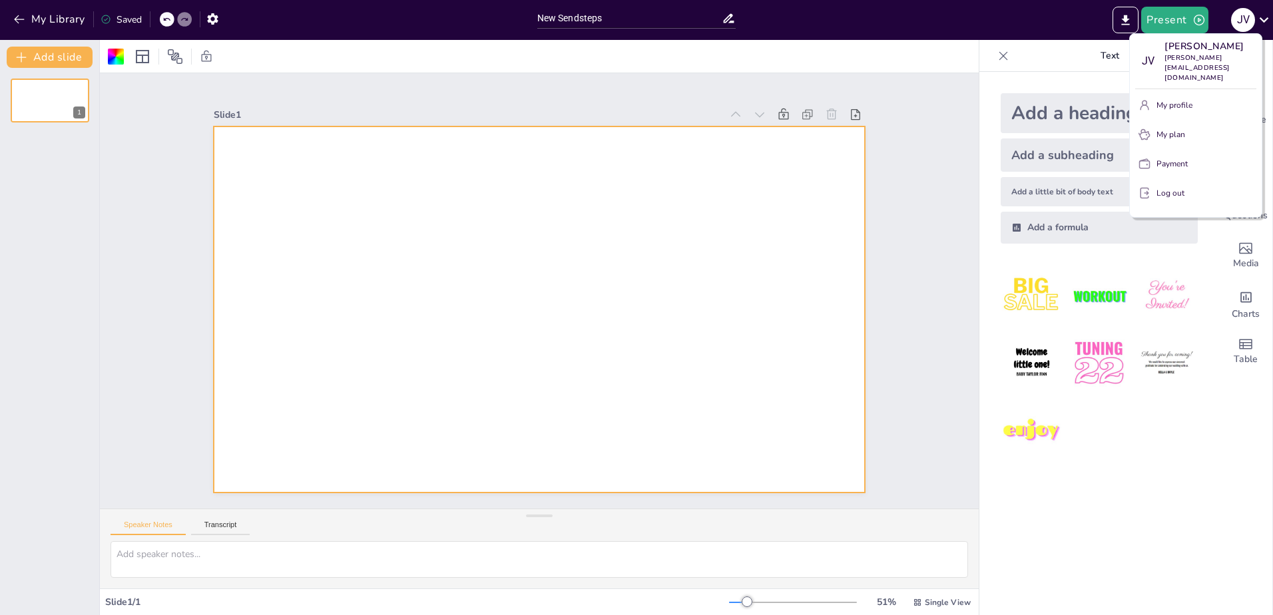
click at [1170, 187] on p "Log out" at bounding box center [1171, 193] width 28 height 12
